Goal: Task Accomplishment & Management: Manage account settings

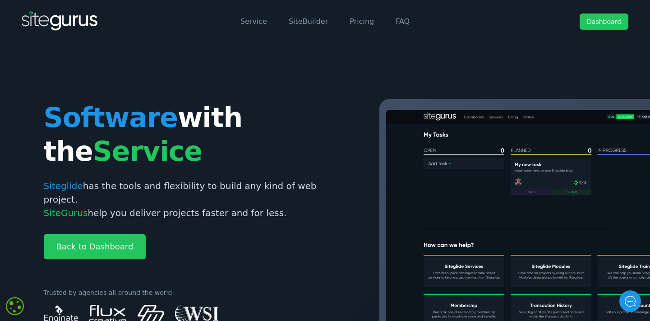
click at [600, 23] on link "Dashboard" at bounding box center [603, 22] width 49 height 16
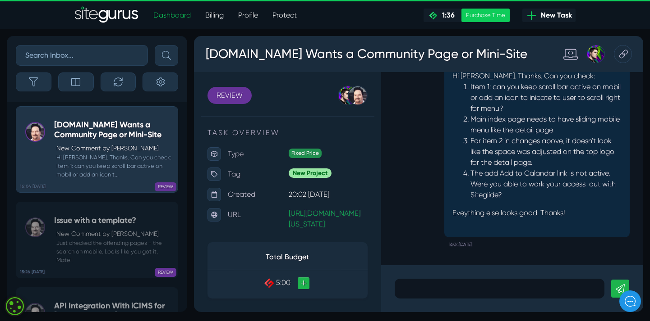
click at [416, 288] on p at bounding box center [499, 289] width 196 height 11
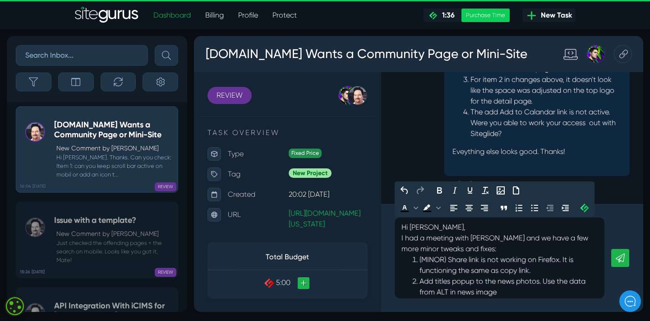
click at [532, 273] on span at bounding box center [531, 270] width 2 height 9
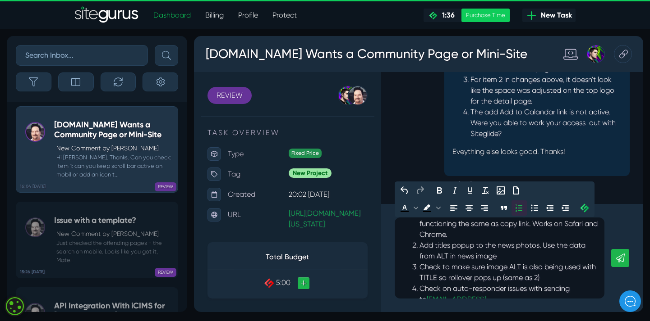
scroll to position [54, 0]
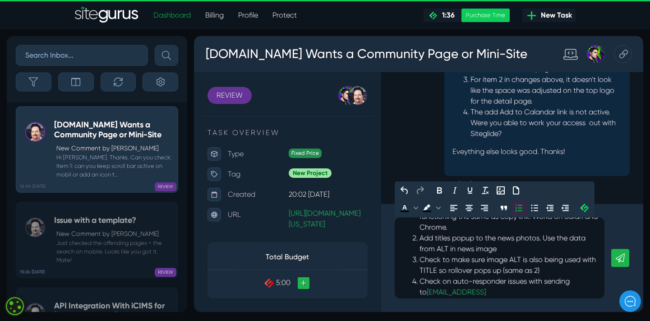
click at [499, 249] on li "Add titles popup to the news photos. Use the data from ALT in news image" at bounding box center [508, 244] width 178 height 22
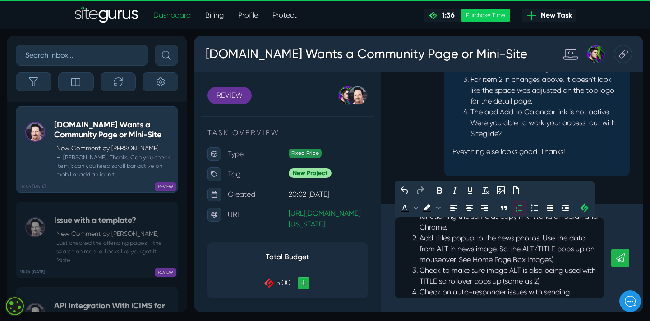
click at [459, 260] on li "Add titles popup to the news photos. Use the data from ALT in news image. So th…" at bounding box center [508, 249] width 178 height 32
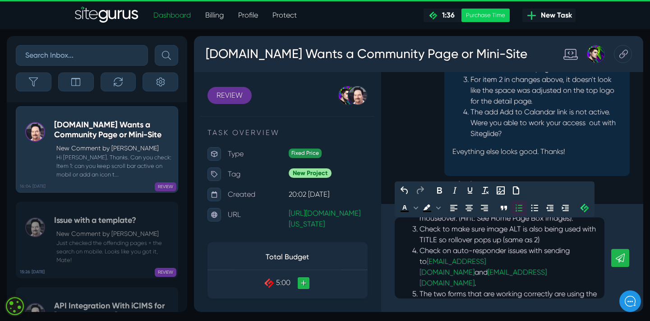
scroll to position [96, 0]
click at [539, 236] on li "Check to make sure image ALT is also being used with TITLE so rollover pops up …" at bounding box center [508, 235] width 178 height 22
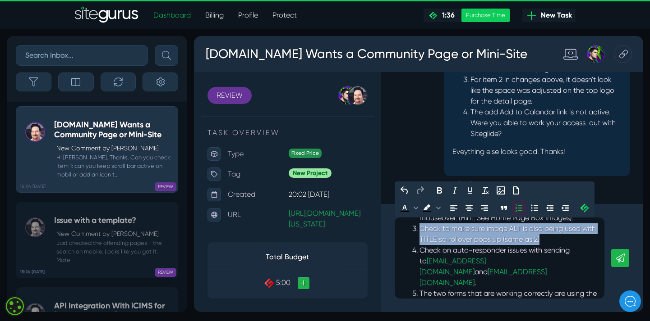
drag, startPoint x: 524, startPoint y: 235, endPoint x: 420, endPoint y: 230, distance: 104.7
click at [420, 230] on li "Check to make sure image ALT is also being used with TITLE so rollover pops up …" at bounding box center [508, 235] width 178 height 22
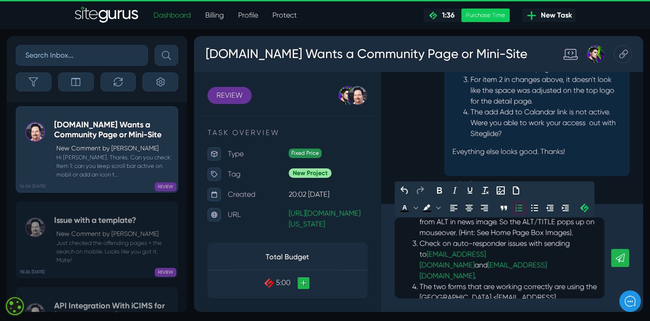
scroll to position [84, 0]
click at [575, 253] on li "Check on auto-responder issues with sending to [EMAIL_ADDRESS][DOMAIN_NAME] and…" at bounding box center [508, 257] width 178 height 43
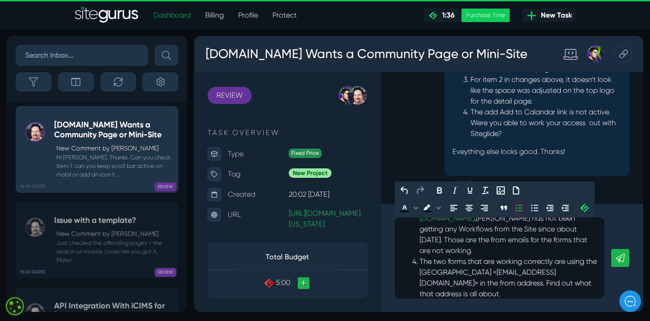
scroll to position [138, 0]
drag, startPoint x: 454, startPoint y: 275, endPoint x: 417, endPoint y: 275, distance: 37.9
click at [418, 275] on ol "(MINOR) Share link is not working on Firefox. It is functioning the same as cop…" at bounding box center [499, 209] width 196 height 184
click at [446, 274] on li "The two forms that are working correctly are using the [GEOGRAPHIC_DATA] <[EMAI…" at bounding box center [508, 278] width 178 height 43
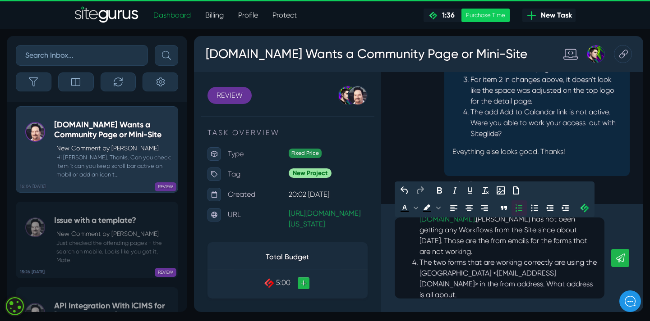
click at [476, 274] on li "The two forms that are working correctly are using the [GEOGRAPHIC_DATA] <[EMAI…" at bounding box center [508, 278] width 178 height 43
click at [525, 275] on li "The two forms that are working correctly are using the [GEOGRAPHIC_DATA] <[EMAI…" at bounding box center [508, 278] width 178 height 43
click at [413, 308] on p "• 6. See if [EMAIL_ADDRESS][DOMAIN_NAME] and/or [EMAIL_ADDRESS][DOMAIN_NAME] ha…" at bounding box center [499, 324] width 196 height 32
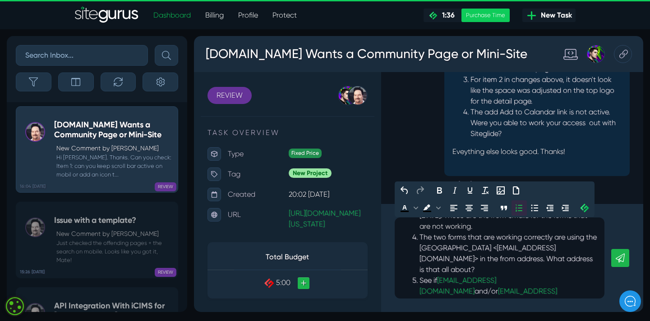
scroll to position [162, 0]
click at [454, 283] on li "See if [EMAIL_ADDRESS][DOMAIN_NAME] and/or [EMAIL_ADDRESS][DOMAIN_NAME] have be…" at bounding box center [508, 292] width 178 height 32
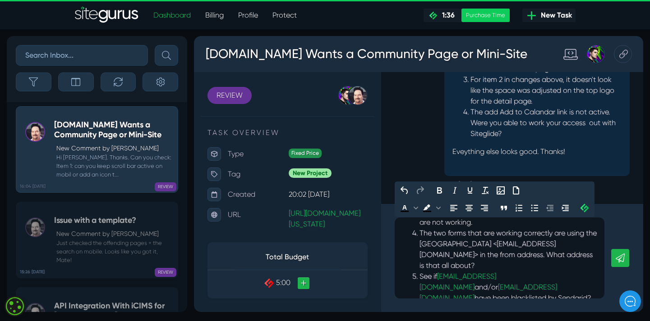
click at [618, 262] on icon at bounding box center [619, 258] width 9 height 9
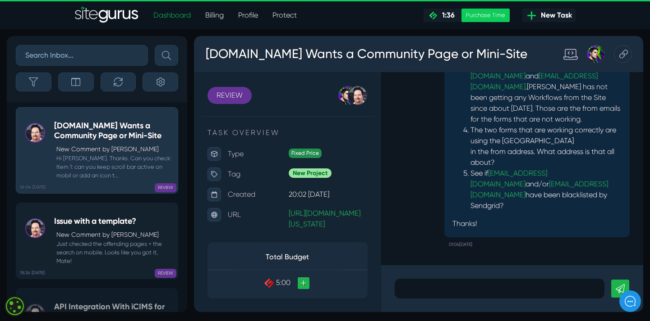
scroll to position [-392, 0]
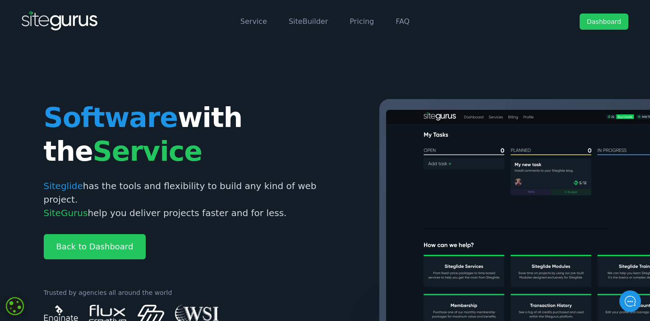
click at [612, 24] on link "Dashboard" at bounding box center [603, 22] width 49 height 16
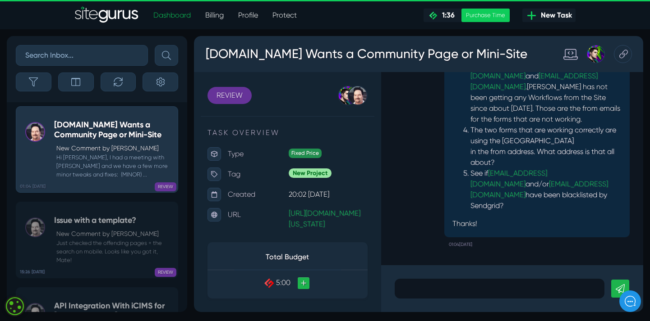
click at [440, 289] on p at bounding box center [499, 289] width 196 height 11
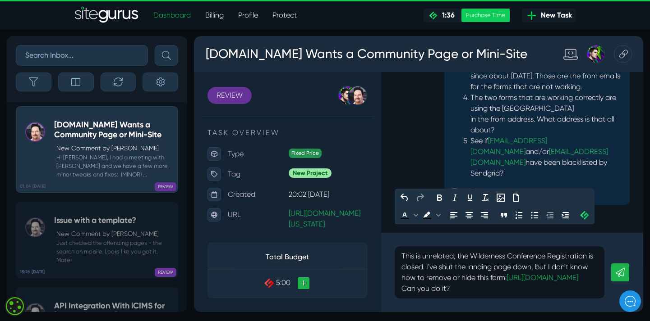
click at [621, 268] on icon at bounding box center [619, 272] width 9 height 9
